Goal: Task Accomplishment & Management: Manage account settings

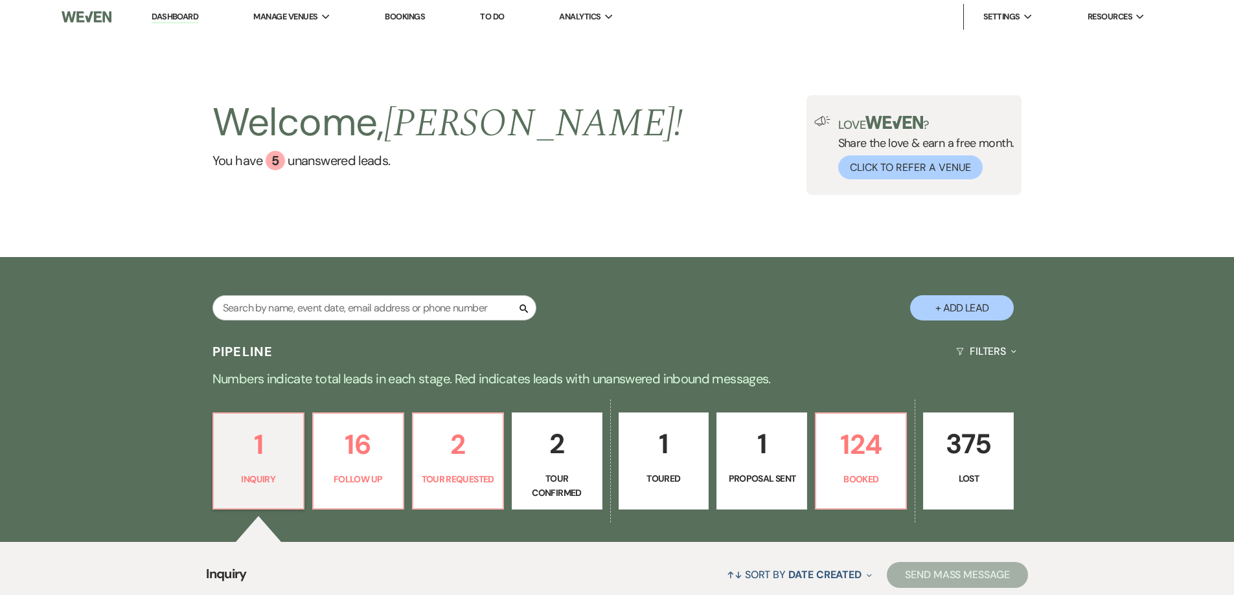
click at [186, 18] on link "Dashboard" at bounding box center [175, 17] width 47 height 12
click at [401, 17] on link "Bookings" at bounding box center [405, 16] width 40 height 11
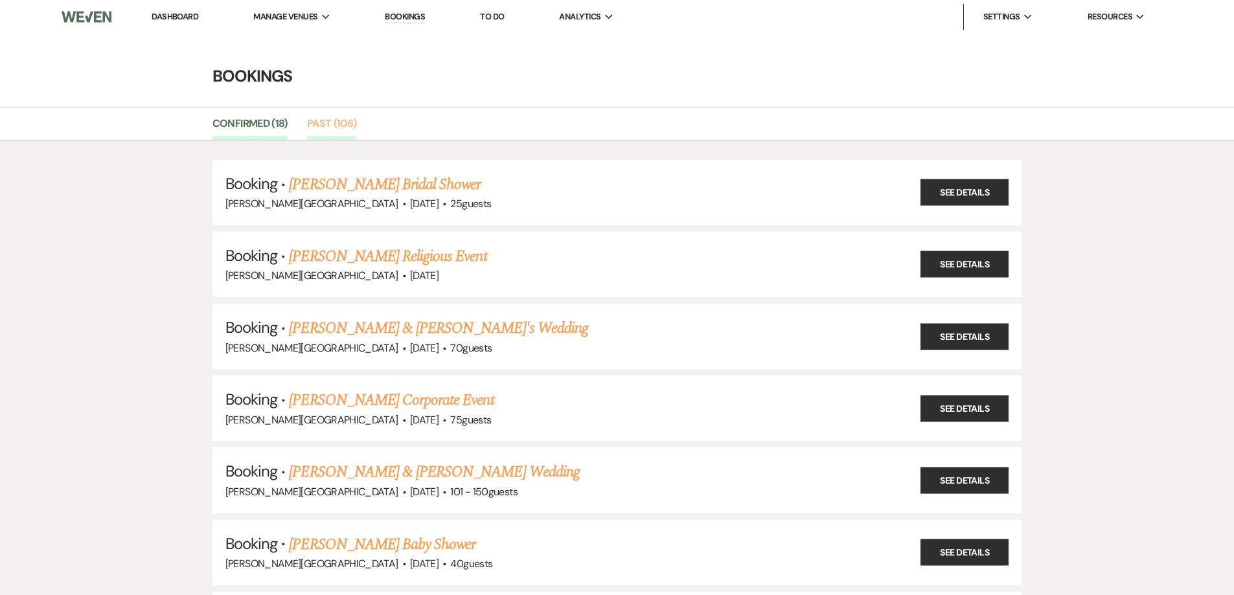
click at [330, 118] on link "Past (106)" at bounding box center [332, 127] width 50 height 25
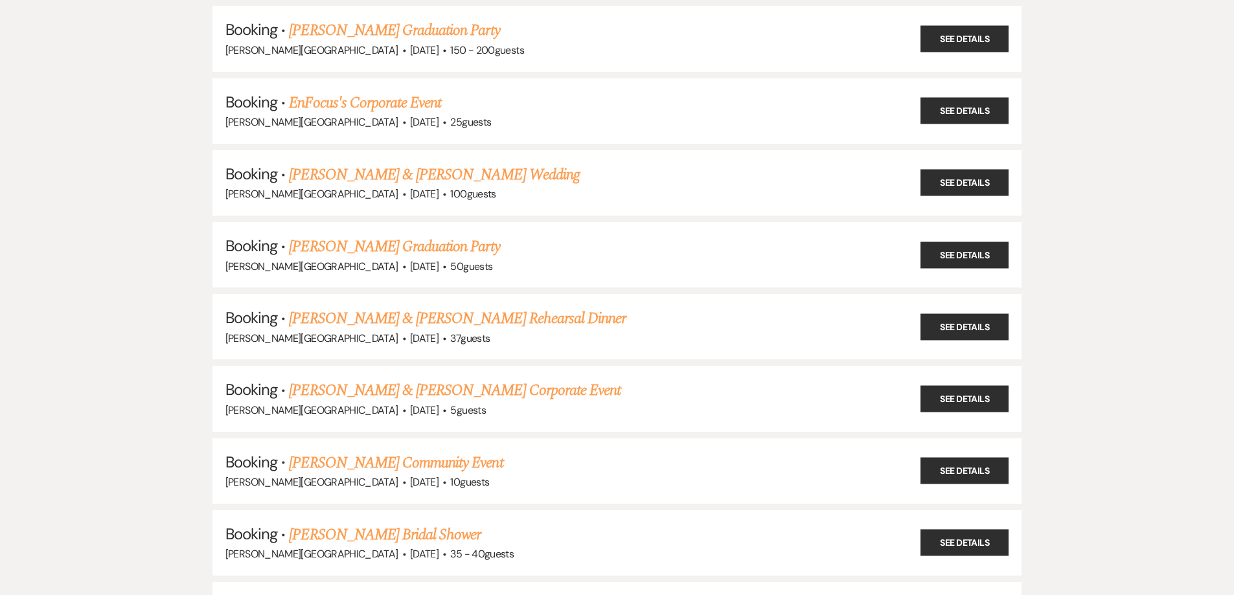
scroll to position [7061, 0]
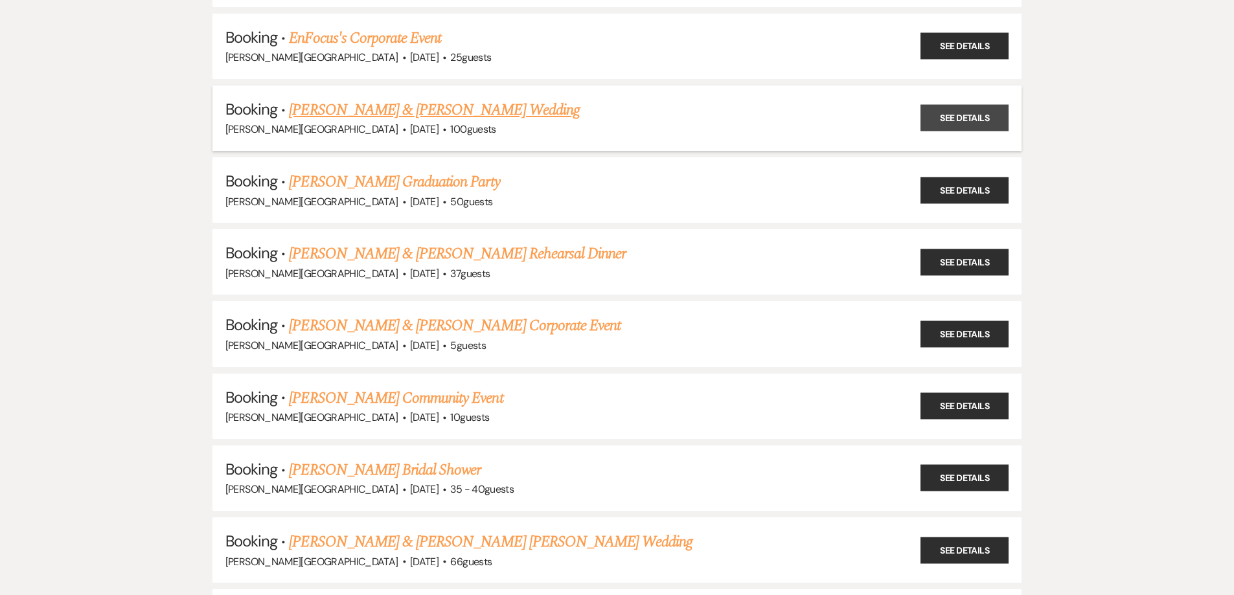
click at [941, 116] on link "See Details" at bounding box center [964, 118] width 88 height 27
